Goal: Find specific page/section: Find specific page/section

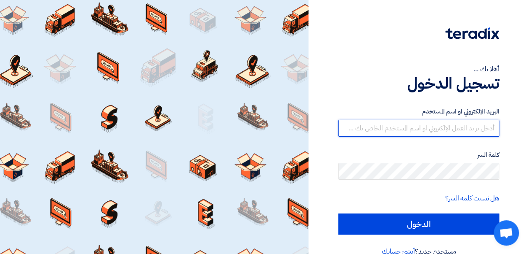
type input "[EMAIL_ADDRESS][DOMAIN_NAME]"
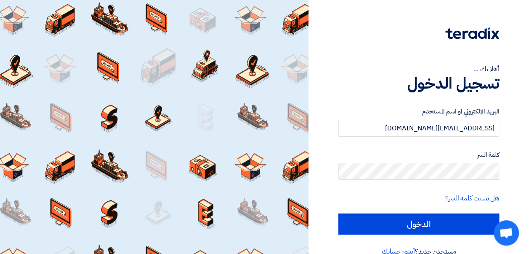
click at [376, 238] on div "البريد الإلكتروني او اسم المستخدم [EMAIL_ADDRESS][DOMAIN_NAME] كلمة السر هل نسي…" at bounding box center [419, 170] width 161 height 151
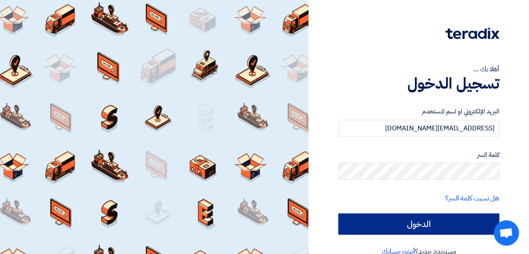
click at [370, 227] on input "الدخول" at bounding box center [419, 223] width 161 height 21
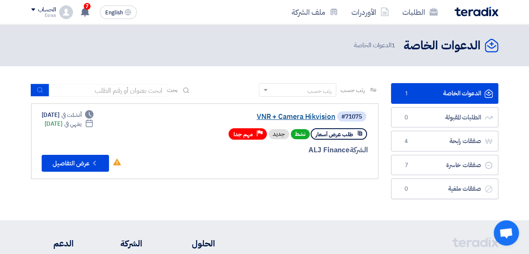
click at [317, 116] on link "VNR + Camera Hikvision" at bounding box center [251, 117] width 168 height 8
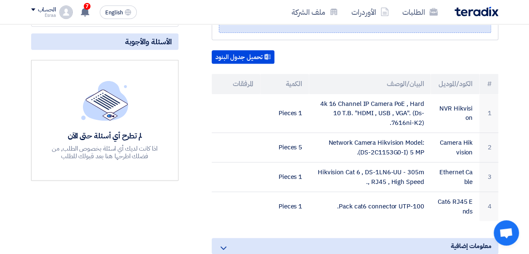
scroll to position [183, 0]
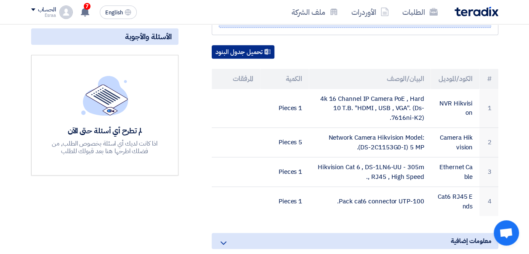
click at [230, 45] on button "تحميل جدول البنود" at bounding box center [243, 51] width 63 height 13
